Goal: Information Seeking & Learning: Learn about a topic

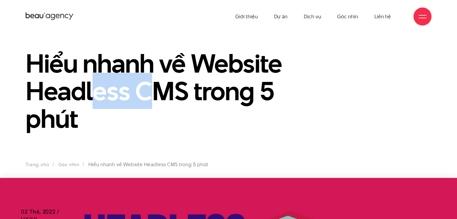
drag, startPoint x: 131, startPoint y: 86, endPoint x: 154, endPoint y: 86, distance: 22.2
click at [154, 86] on h1 "Hiểu nhanh về Website Headless CMS trong 5 phút" at bounding box center [177, 91] width 302 height 83
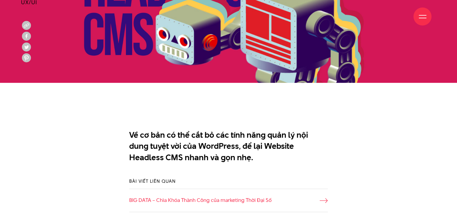
scroll to position [331, 0]
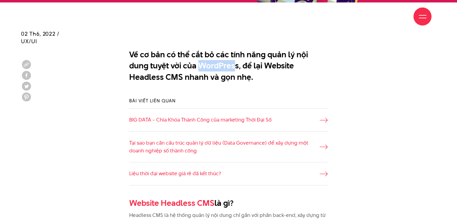
drag, startPoint x: 179, startPoint y: 68, endPoint x: 213, endPoint y: 65, distance: 34.1
click at [213, 65] on p "Về cơ bản có thể cắt bỏ các tính năng quản lý nội dung tuyệt vời của WordPress,…" at bounding box center [228, 66] width 199 height 34
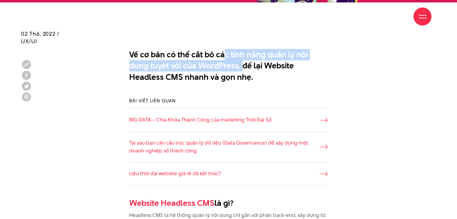
drag, startPoint x: 225, startPoint y: 53, endPoint x: 222, endPoint y: 66, distance: 14.1
click at [222, 66] on p "Về cơ bản có thể cắt bỏ các tính năng quản lý nội dung tuyệt vời của WordPress,…" at bounding box center [228, 66] width 199 height 34
drag, startPoint x: 227, startPoint y: 56, endPoint x: 225, endPoint y: 67, distance: 10.4
click at [225, 67] on p "Về cơ bản có thể cắt bỏ các tính năng quản lý nội dung tuyệt vời của WordPress,…" at bounding box center [228, 66] width 199 height 34
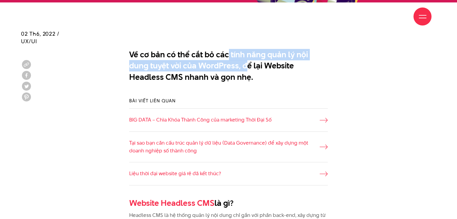
click at [225, 67] on p "Về cơ bản có thể cắt bỏ các tính năng quản lý nội dung tuyệt vời của WordPress,…" at bounding box center [228, 66] width 199 height 34
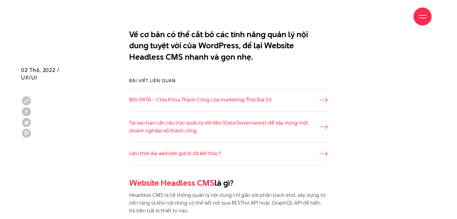
scroll to position [391, 0]
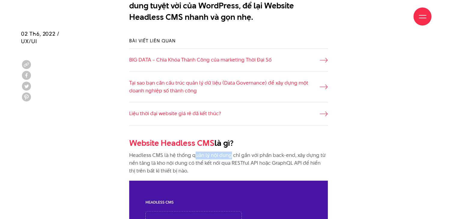
drag, startPoint x: 195, startPoint y: 155, endPoint x: 230, endPoint y: 155, distance: 35.5
click at [230, 155] on p "Headless CMS là hệ thống quản lý nội dung chỉ gắn với phần back-end, xây dựng t…" at bounding box center [228, 163] width 199 height 23
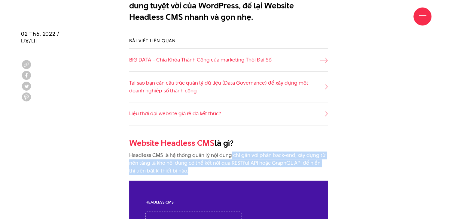
drag, startPoint x: 230, startPoint y: 155, endPoint x: 230, endPoint y: 171, distance: 15.9
click at [230, 171] on p "Headless CMS là hệ thống quản lý nội dung chỉ gắn với phần back-end, xây dựng t…" at bounding box center [228, 163] width 199 height 23
drag, startPoint x: 236, startPoint y: 158, endPoint x: 230, endPoint y: 174, distance: 17.3
click at [230, 174] on p "Headless CMS là hệ thống quản lý nội dung chỉ gắn với phần back-end, xây dựng t…" at bounding box center [228, 163] width 199 height 23
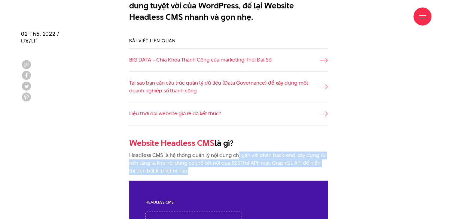
click at [230, 173] on p "Headless CMS là hệ thống quản lý nội dung chỉ gắn với phần back-end, xây dựng t…" at bounding box center [228, 163] width 199 height 23
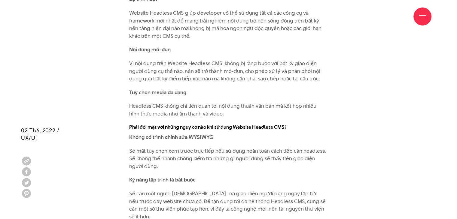
scroll to position [2765, 0]
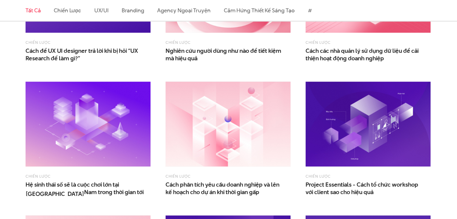
scroll to position [361, 0]
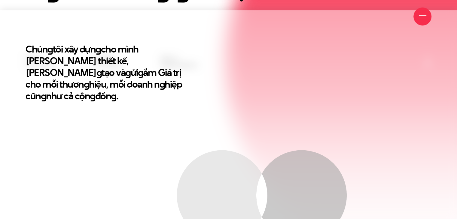
scroll to position [210, 0]
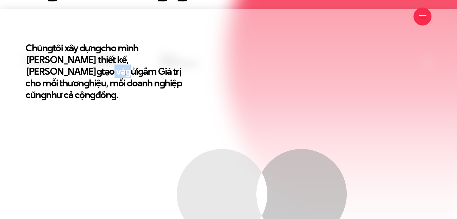
click at [118, 53] on h2 "Chún g tôi xây dựn g cho mình Tư duy thiết kế, Triết lý sán g tạo và g ửi g ắm …" at bounding box center [110, 71] width 168 height 59
click at [119, 53] on h2 "Chún g tôi xây dựn g cho mình Tư duy thiết kế, Triết lý sán g tạo và g ửi g ắm …" at bounding box center [110, 71] width 168 height 59
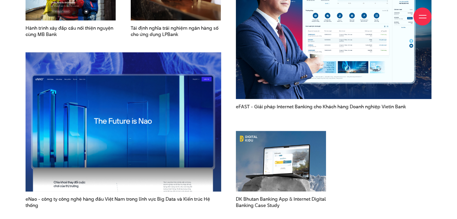
scroll to position [811, 0]
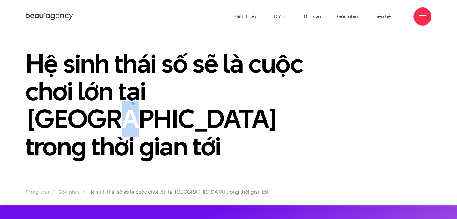
drag, startPoint x: 219, startPoint y: 90, endPoint x: 246, endPoint y: 90, distance: 27.6
click at [246, 90] on h1 "Hệ sinh thái số sẽ là cuộc chơi lớn tại [GEOGRAPHIC_DATA] trong thời gian tới" at bounding box center [177, 105] width 302 height 111
click at [246, 90] on h1 "Hệ sinh thái số sẽ là cuộc chơi lớn tại Việt Nam trong thời gian tới" at bounding box center [177, 105] width 302 height 111
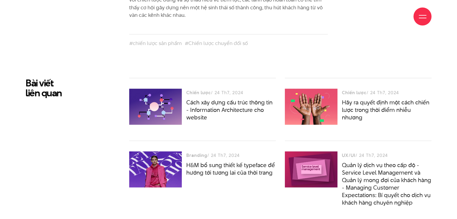
scroll to position [1653, 0]
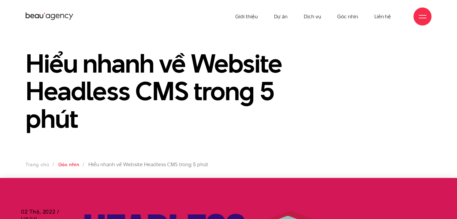
click at [69, 166] on link "Góc nhìn" at bounding box center [68, 164] width 21 height 7
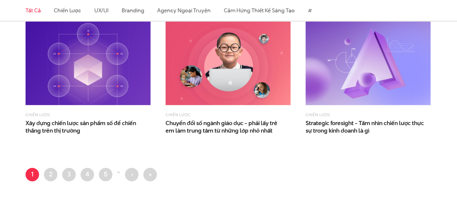
scroll to position [872, 0]
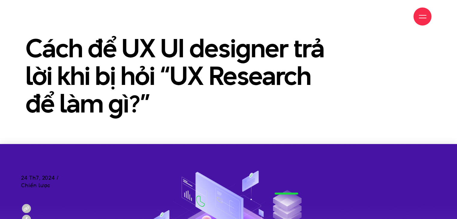
scroll to position [60, 0]
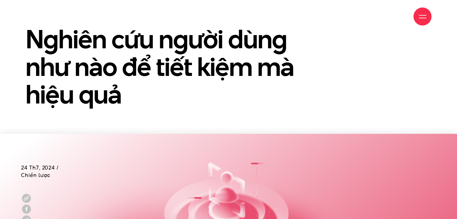
scroll to position [90, 0]
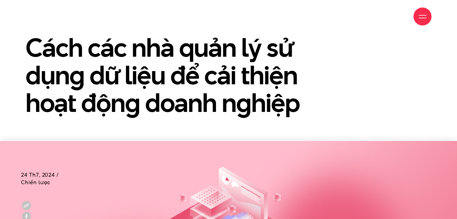
scroll to position [90, 0]
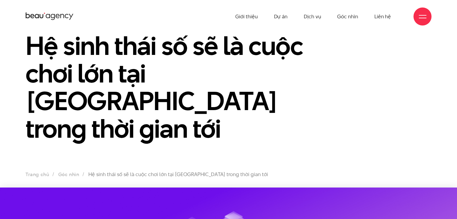
scroll to position [120, 0]
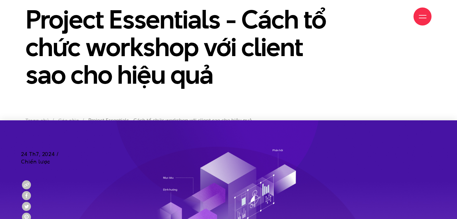
scroll to position [60, 0]
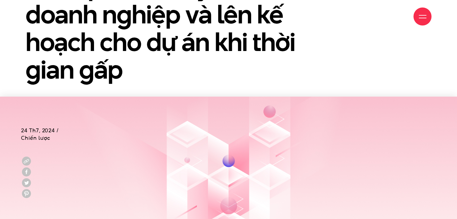
scroll to position [180, 0]
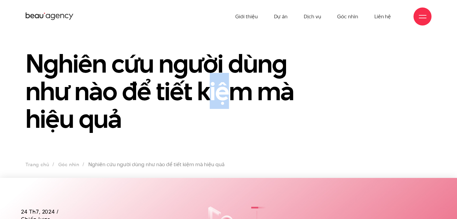
drag, startPoint x: 203, startPoint y: 95, endPoint x: 235, endPoint y: 96, distance: 31.9
click at [234, 96] on h1 "Nghiên cứu người dùng như nào để tiết kiệm mà hiệu quả" at bounding box center [177, 91] width 302 height 83
click at [42, 63] on h1 "Nghiên cứu người dùng như nào để tiết kiệm mà hiệu quả" at bounding box center [177, 91] width 302 height 83
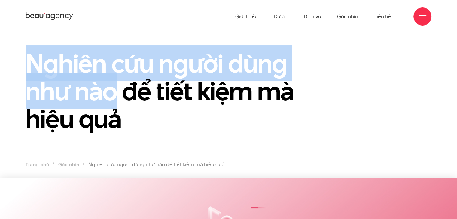
drag, startPoint x: 31, startPoint y: 62, endPoint x: 112, endPoint y: 94, distance: 87.0
click at [112, 94] on h1 "Nghiên cứu người dùng như nào để tiết kiệm mà hiệu quả" at bounding box center [177, 91] width 302 height 83
copy h1 "Nghiên cứu người dùng như nào"
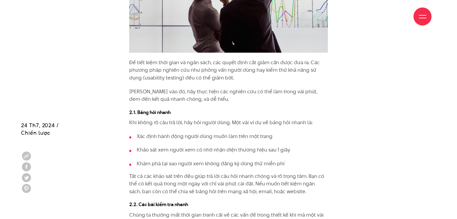
scroll to position [1533, 0]
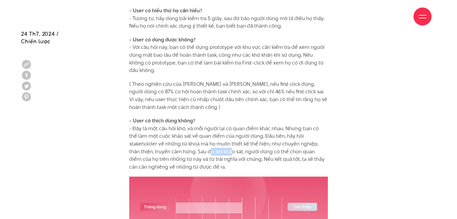
drag, startPoint x: 182, startPoint y: 153, endPoint x: 212, endPoint y: 152, distance: 29.8
click at [212, 152] on p "- User có thích dùng không? - Đây là một câu hỏi khó, và mỗi người lại có quan …" at bounding box center [228, 144] width 199 height 54
click at [212, 151] on p "- User có thích dùng không? - Đây là một câu hỏi khó, và mỗi người lại có quan …" at bounding box center [228, 144] width 199 height 54
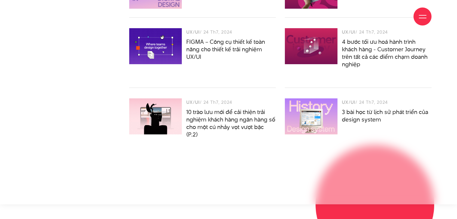
scroll to position [2164, 0]
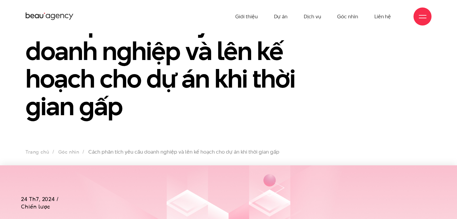
scroll to position [90, 0]
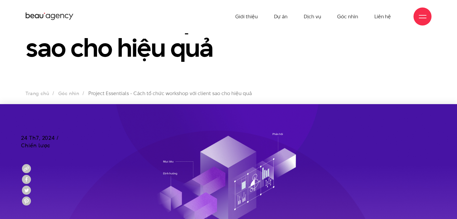
scroll to position [150, 0]
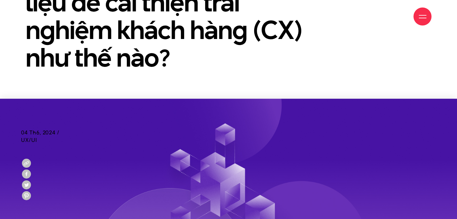
scroll to position [120, 0]
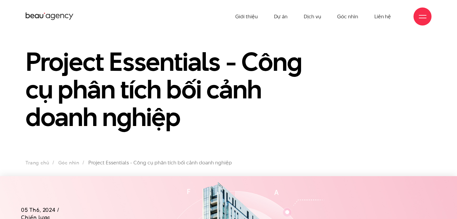
scroll to position [90, 0]
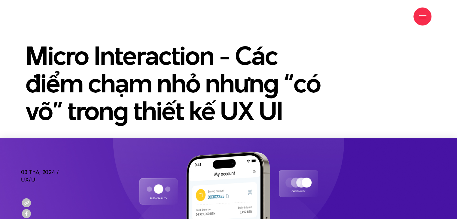
scroll to position [120, 0]
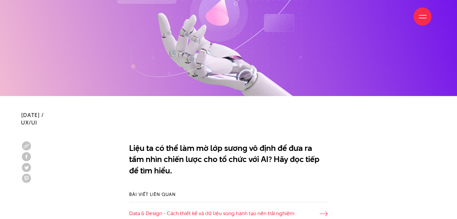
scroll to position [331, 0]
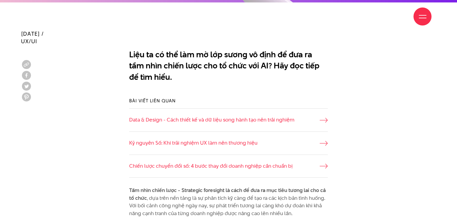
drag, startPoint x: 260, startPoint y: 62, endPoint x: 275, endPoint y: 62, distance: 15.3
click at [275, 62] on p "Liệu ta có thể làm mờ lớp sương vô định để đưa ra tầm nhìn chiến lược cho tổ ch…" at bounding box center [228, 66] width 199 height 34
drag, startPoint x: 261, startPoint y: 61, endPoint x: 290, endPoint y: 63, distance: 28.4
click at [290, 63] on p "Liệu ta có thể làm mờ lớp sương vô định để đưa ra tầm nhìn chiến lược cho tổ ch…" at bounding box center [228, 66] width 199 height 34
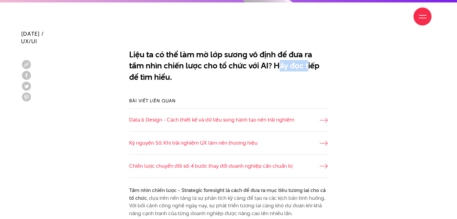
click at [290, 63] on p "Liệu ta có thể làm mờ lớp sương vô định để đưa ra tầm nhìn chiến lược cho tổ ch…" at bounding box center [228, 66] width 199 height 34
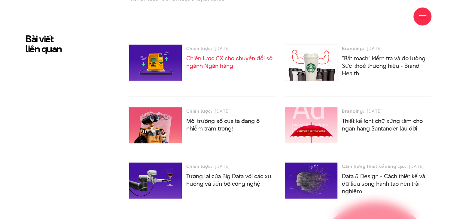
scroll to position [1773, 0]
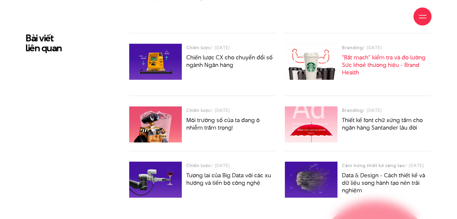
click at [358, 66] on link "“Bắt mạch” kiểm tra và đo lường Sức khoẻ thương hiệu - Brand Health" at bounding box center [384, 64] width 84 height 23
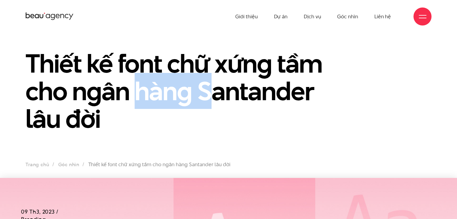
drag, startPoint x: 140, startPoint y: 91, endPoint x: 211, endPoint y: 92, distance: 71.2
click at [209, 92] on h1 "Thiết kế font chữ xứng tầm cho ngân hàng Santander lâu đời" at bounding box center [177, 91] width 302 height 83
click at [211, 92] on h1 "Thiết kế font chữ xứng tầm cho ngân hàng Santander lâu đời" at bounding box center [177, 91] width 302 height 83
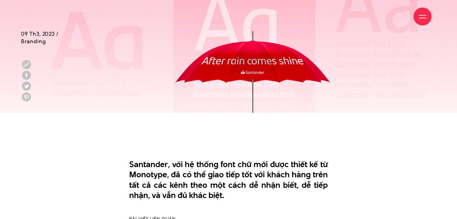
scroll to position [301, 0]
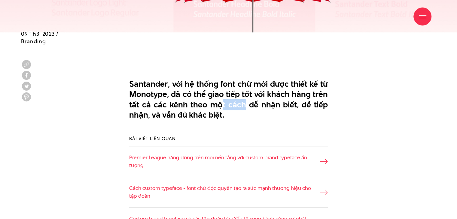
drag, startPoint x: 242, startPoint y: 103, endPoint x: 247, endPoint y: 102, distance: 5.2
click at [246, 103] on p "Santander, với hệ thống font chữ mới được thiết kế từ Monotype, đã có thể giao …" at bounding box center [228, 99] width 199 height 41
click at [247, 102] on p "Santander, với hệ thống font chữ mới được thiết kế từ Monotype, đã có thể giao …" at bounding box center [228, 99] width 199 height 41
drag, startPoint x: 284, startPoint y: 96, endPoint x: 291, endPoint y: 95, distance: 7.1
click at [289, 95] on p "Santander, với hệ thống font chữ mới được thiết kế từ Monotype, đã có thể giao …" at bounding box center [228, 99] width 199 height 41
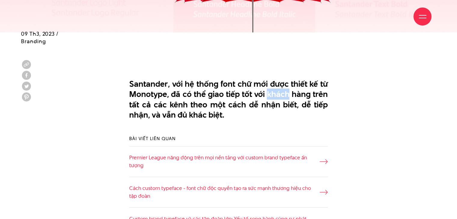
click at [291, 95] on p "Santander, với hệ thống font chữ mới được thiết kế từ Monotype, đã có thể giao …" at bounding box center [228, 99] width 199 height 41
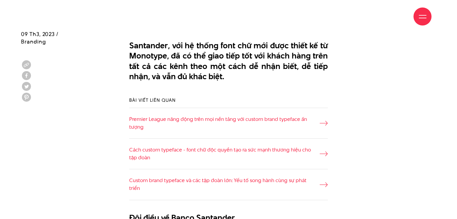
scroll to position [451, 0]
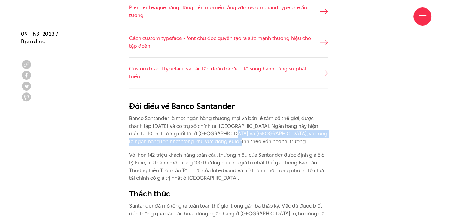
drag, startPoint x: 207, startPoint y: 131, endPoint x: 210, endPoint y: 143, distance: 13.0
click at [210, 143] on p "Banco Santander là một ngân hàng thương mại và bán lẻ tầm cỡ thế giới, được thà…" at bounding box center [228, 130] width 199 height 31
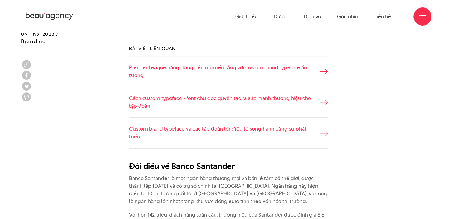
scroll to position [391, 0]
drag, startPoint x: 172, startPoint y: 168, endPoint x: 233, endPoint y: 169, distance: 61.3
click at [233, 169] on h2 "Đôi điều về Banco Santander" at bounding box center [228, 166] width 199 height 11
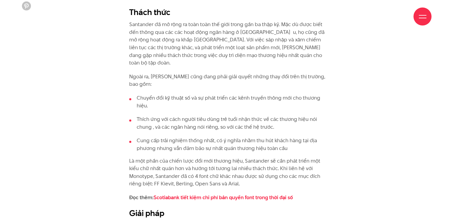
scroll to position [751, 0]
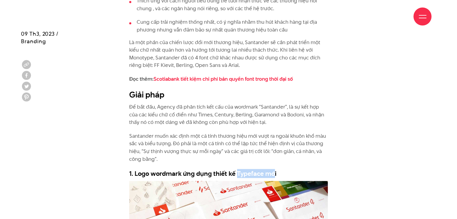
drag, startPoint x: 262, startPoint y: 171, endPoint x: 273, endPoint y: 169, distance: 10.9
click at [273, 169] on h3 "1. Logo wordmark ứng dụng thiết kế Typeface mới" at bounding box center [228, 173] width 199 height 9
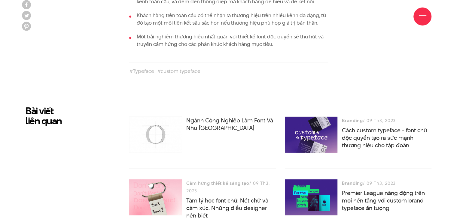
scroll to position [1953, 0]
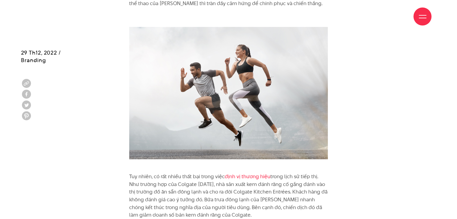
scroll to position [1983, 0]
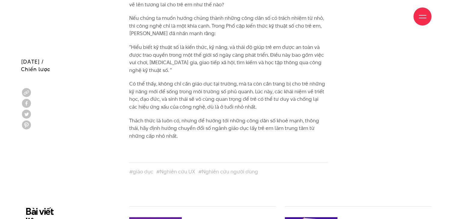
scroll to position [2044, 0]
